Goal: Information Seeking & Learning: Stay updated

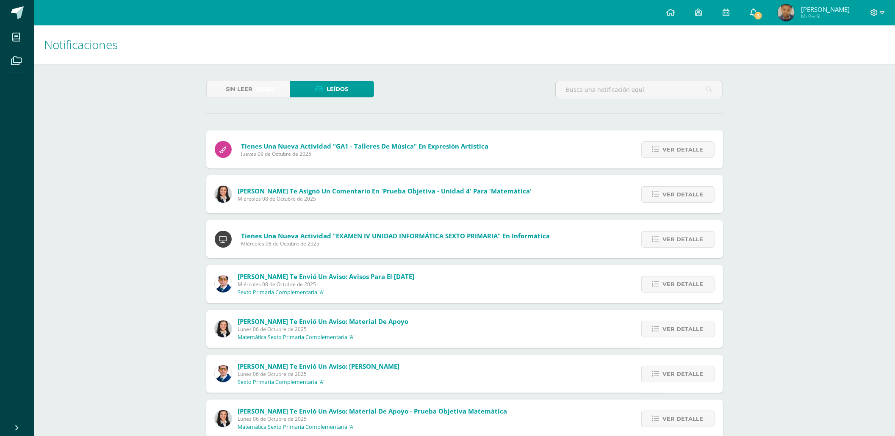
click at [756, 9] on icon at bounding box center [753, 12] width 7 height 8
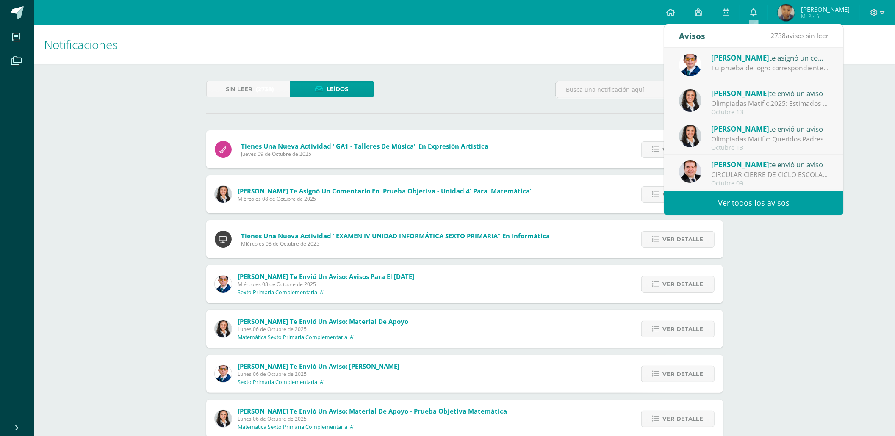
click at [767, 68] on div "Tu prueba de logro correspondiente a la IV unidad ha sido calificada." at bounding box center [770, 68] width 118 height 10
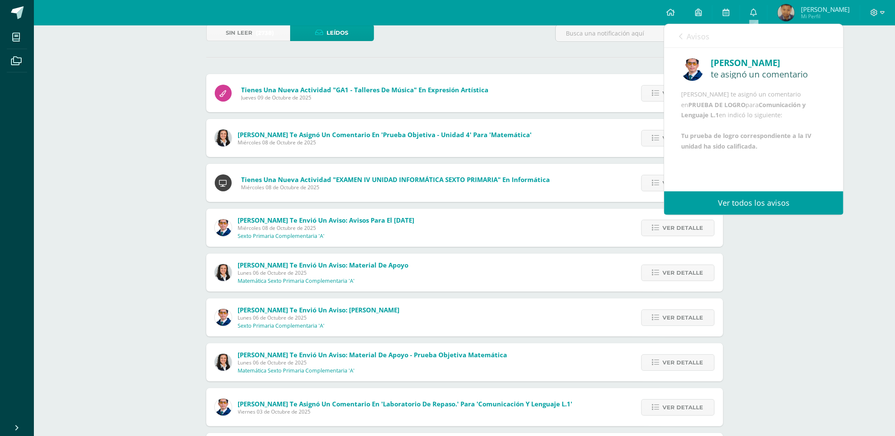
click at [696, 38] on span "Avisos" at bounding box center [698, 36] width 23 height 10
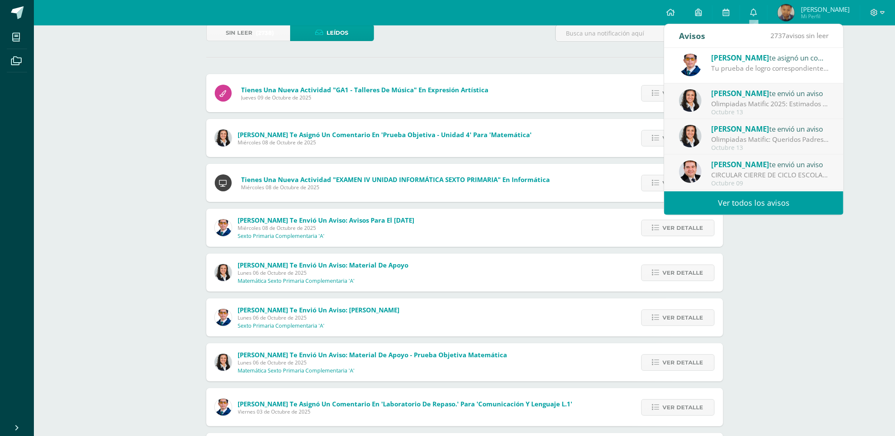
click at [772, 101] on div "Olimpiadas Matific 2025: Estimados Padres y alumnos Para las olimpiadas, no es …" at bounding box center [770, 104] width 118 height 10
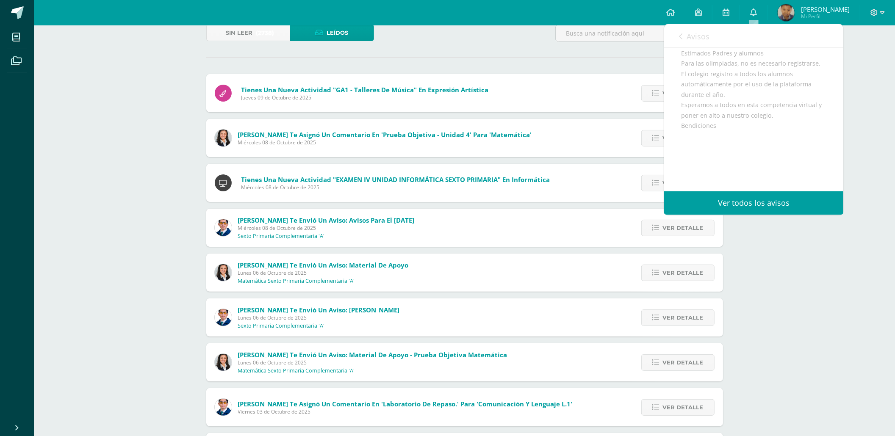
scroll to position [26, 0]
click at [703, 41] on span "Avisos" at bounding box center [698, 36] width 23 height 10
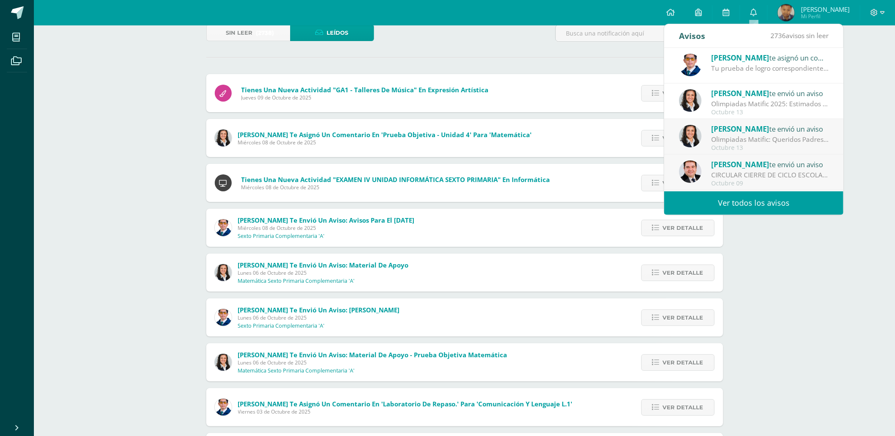
click at [755, 143] on div at bounding box center [770, 140] width 118 height 10
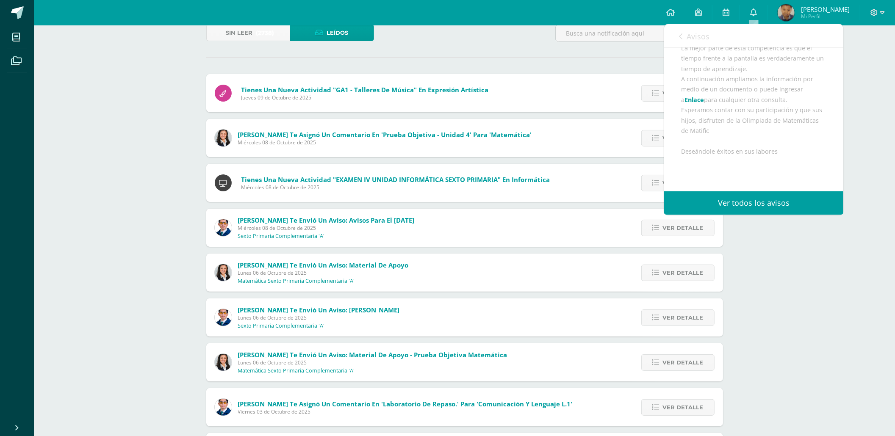
scroll to position [252, 0]
click at [693, 86] on link "Enlace" at bounding box center [694, 82] width 19 height 8
click at [685, 34] on link "Avisos" at bounding box center [694, 36] width 31 height 24
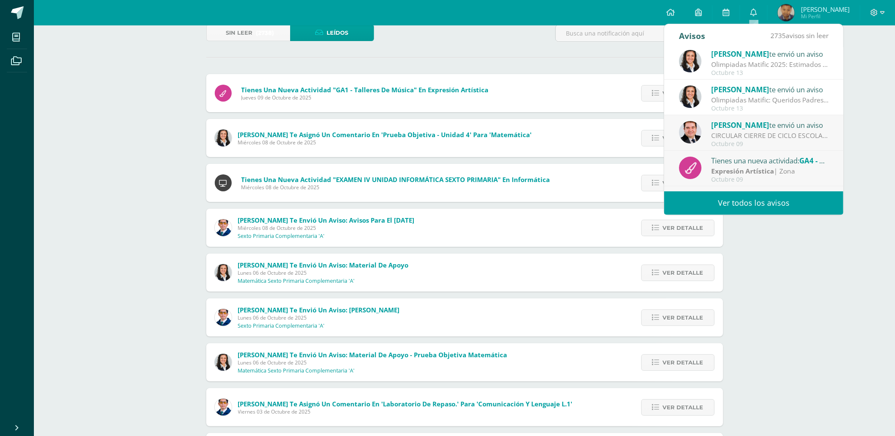
scroll to position [56, 0]
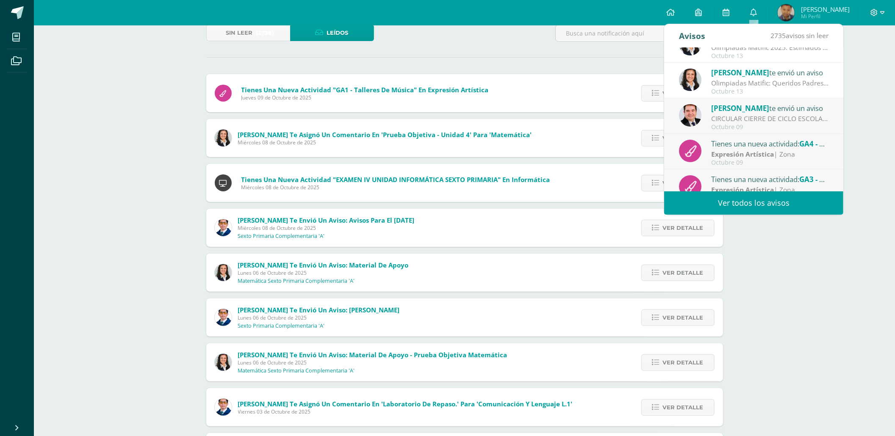
click at [762, 117] on div "CIRCULAR CIERRE DE CICLO ESCOLAR 2025: Buenas tardes estimados Padres y Madres …" at bounding box center [770, 119] width 118 height 10
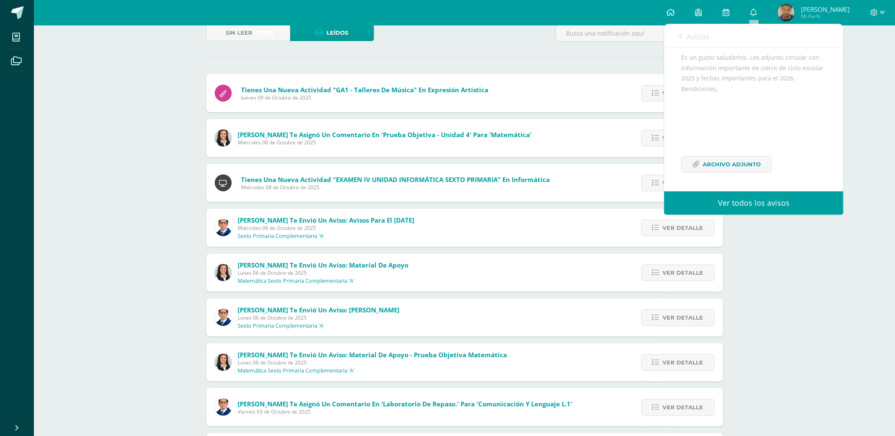
scroll to position [148, 0]
click at [726, 161] on span "Archivo Adjunto" at bounding box center [732, 165] width 58 height 16
